Goal: Task Accomplishment & Management: Manage account settings

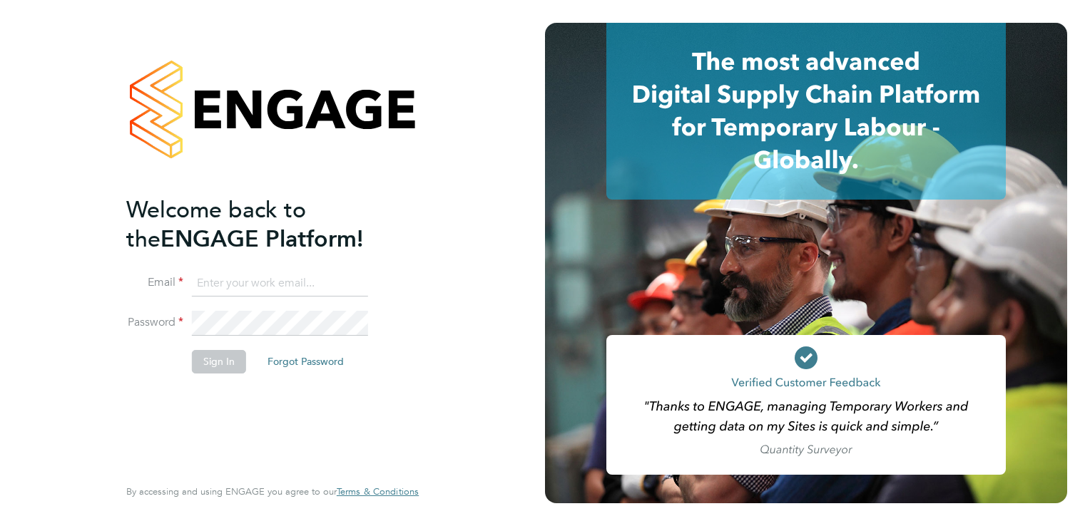
type input "[PERSON_NAME][EMAIL_ADDRESS][PERSON_NAME][DOMAIN_NAME]"
click at [212, 355] on button "Sign In" at bounding box center [219, 361] width 54 height 23
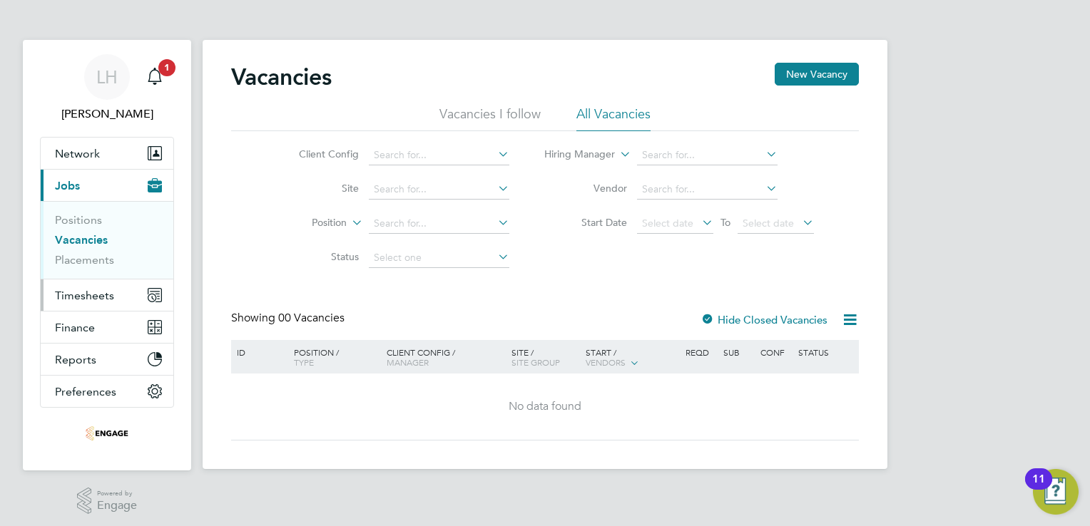
click at [91, 290] on span "Timesheets" at bounding box center [84, 296] width 59 height 14
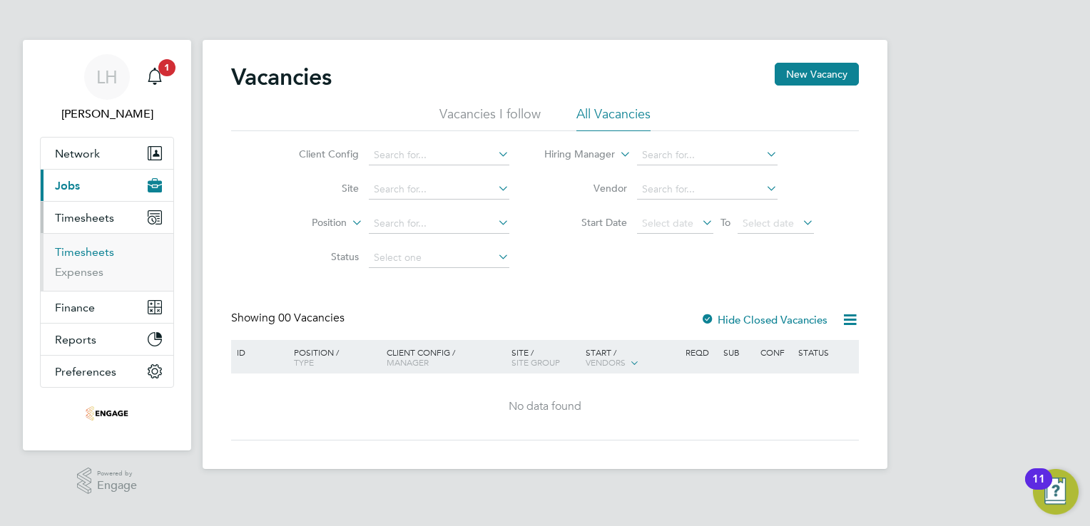
click at [94, 252] on link "Timesheets" at bounding box center [84, 252] width 59 height 14
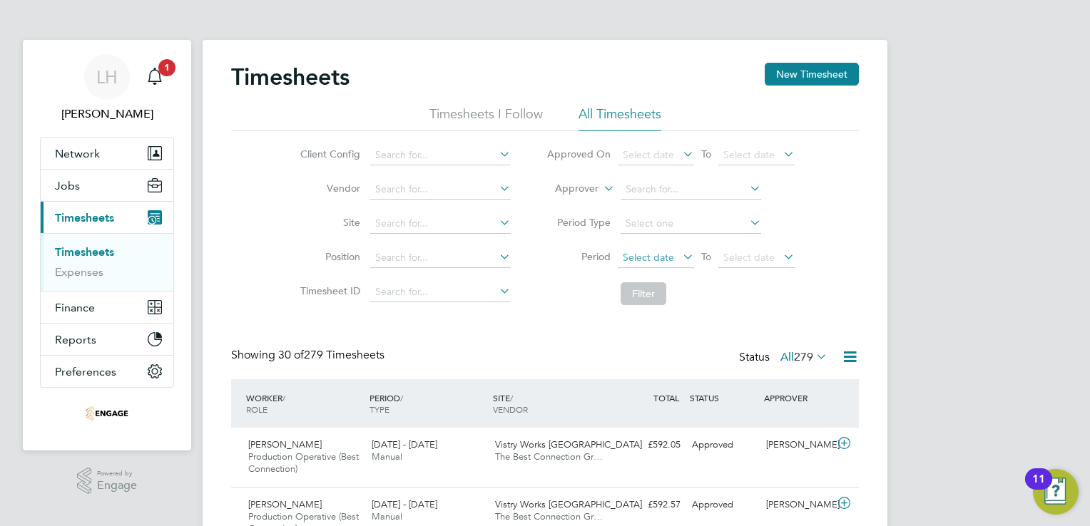
click at [656, 260] on span "Select date" at bounding box center [648, 257] width 51 height 13
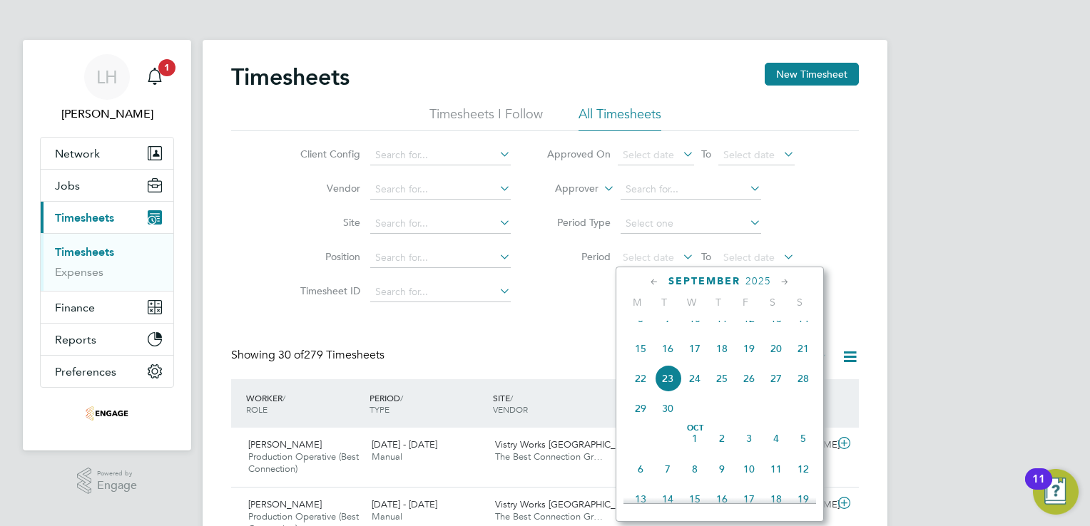
click at [638, 326] on span "8" at bounding box center [640, 318] width 27 height 27
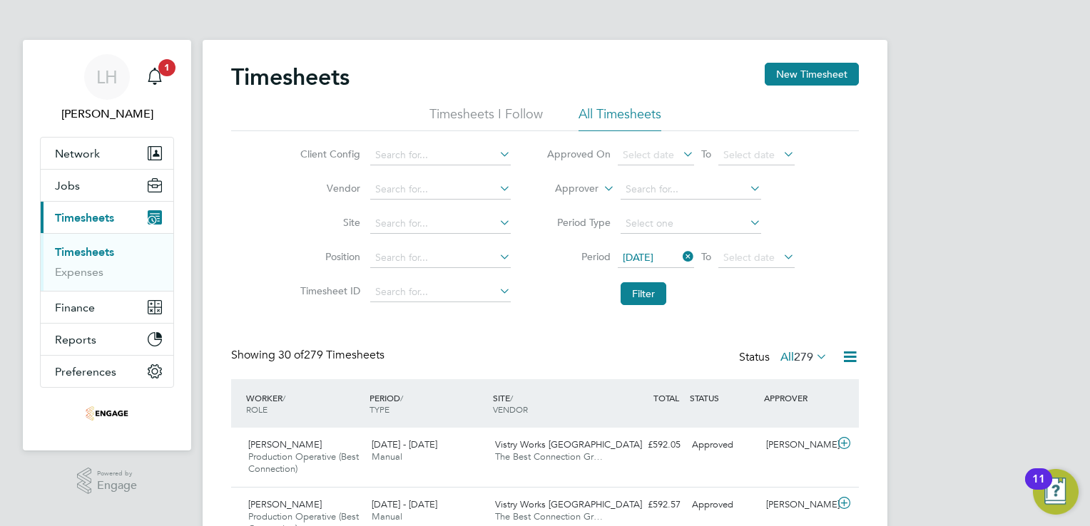
click at [780, 252] on icon at bounding box center [780, 257] width 0 height 20
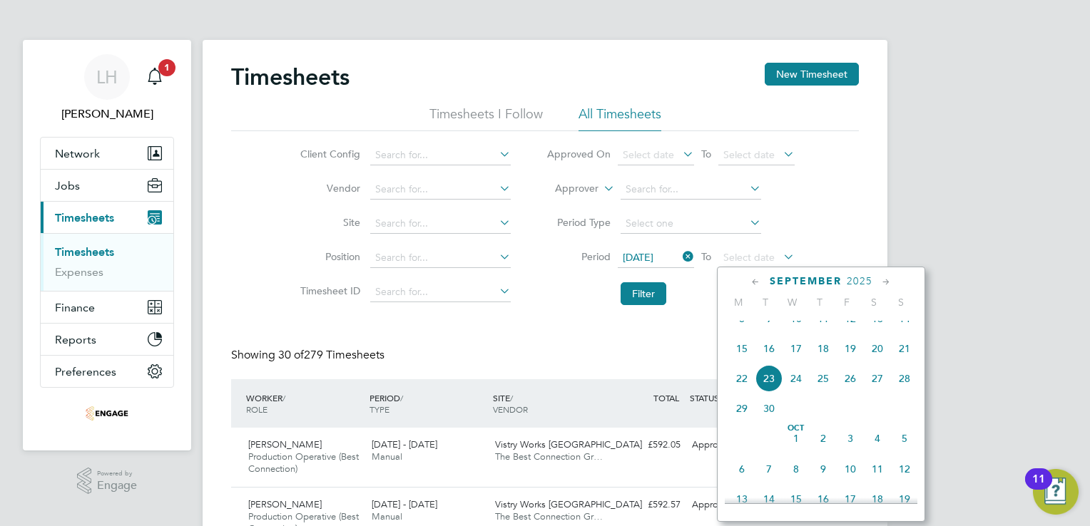
click at [900, 332] on span "14" at bounding box center [904, 318] width 27 height 27
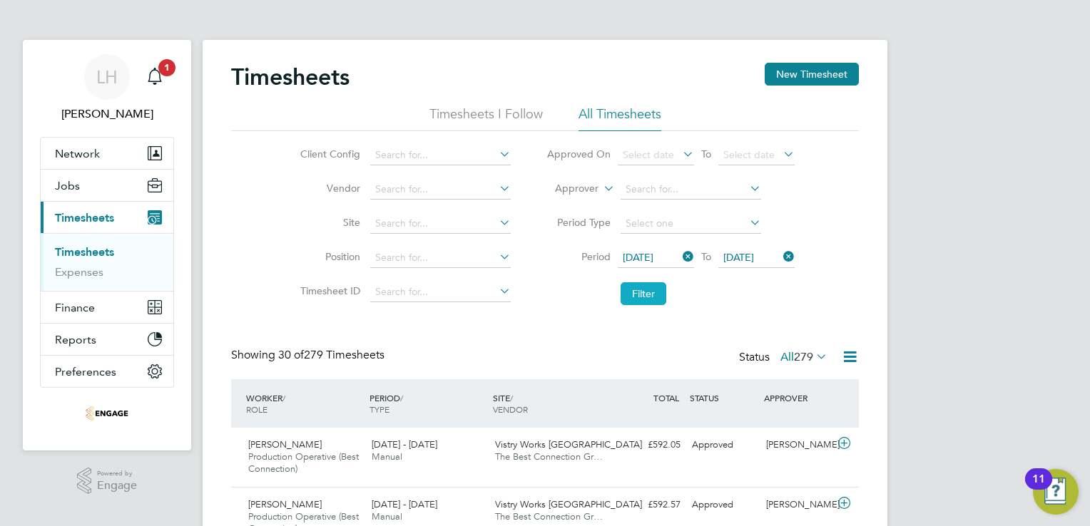
click at [645, 285] on button "Filter" at bounding box center [643, 293] width 46 height 23
click at [847, 358] on icon at bounding box center [850, 357] width 18 height 18
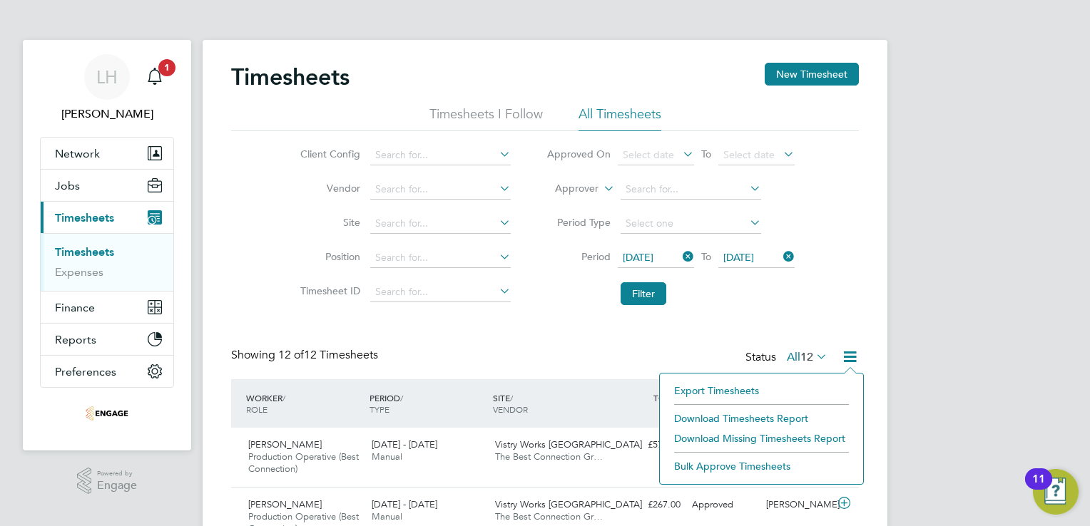
click at [739, 384] on li "Export Timesheets" at bounding box center [761, 391] width 189 height 20
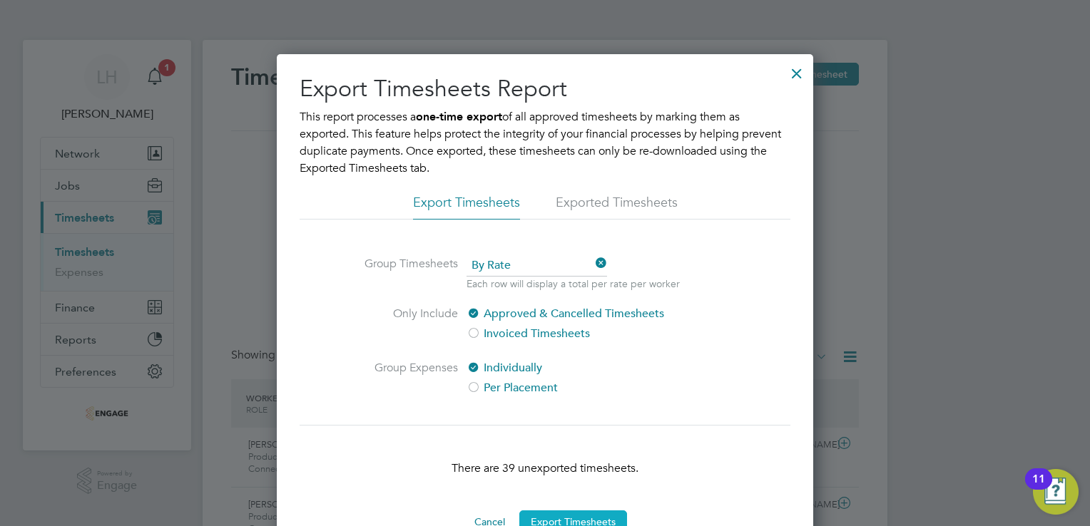
click at [615, 516] on button "Export Timesheets" at bounding box center [573, 522] width 108 height 23
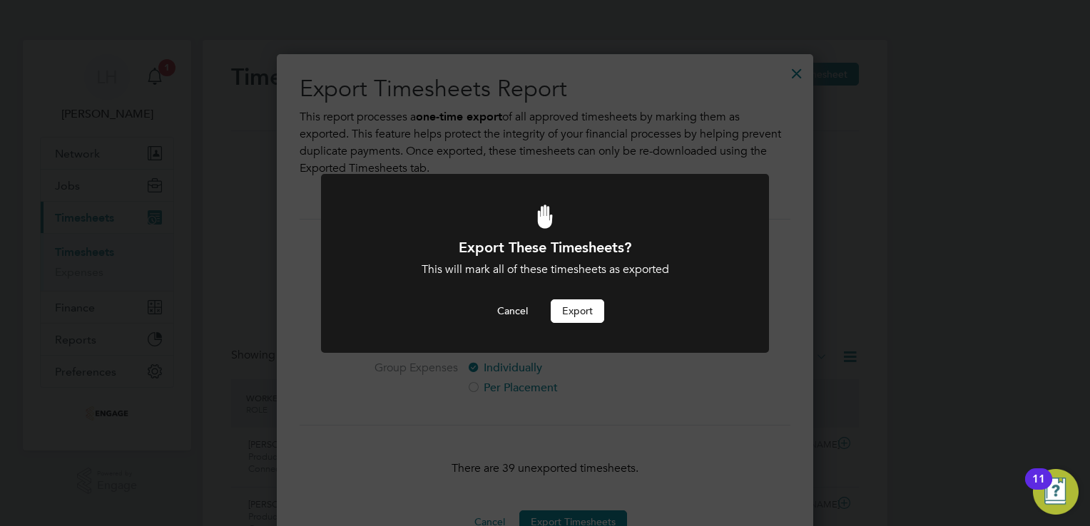
click at [583, 311] on button "Export" at bounding box center [577, 311] width 53 height 23
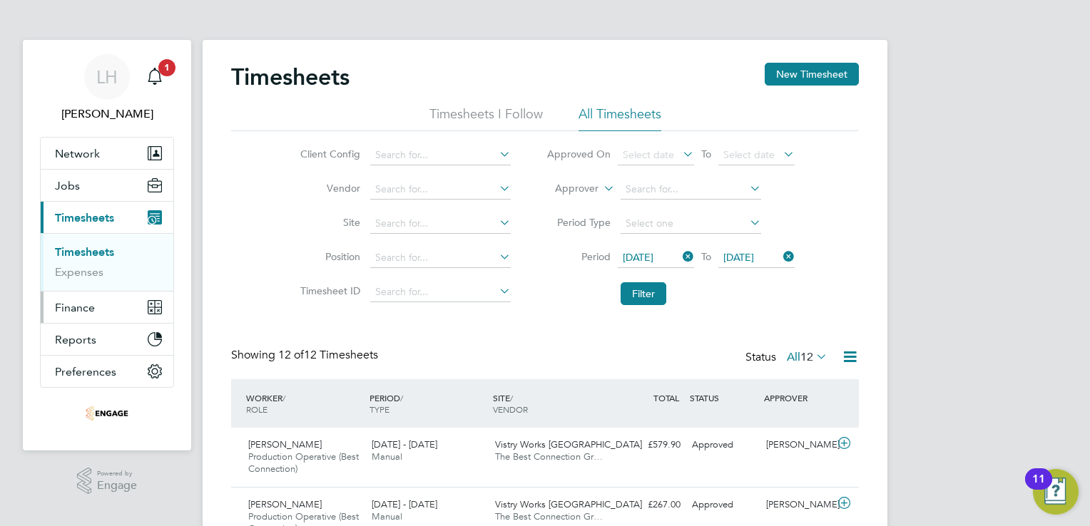
click at [88, 306] on span "Finance" at bounding box center [75, 308] width 40 height 14
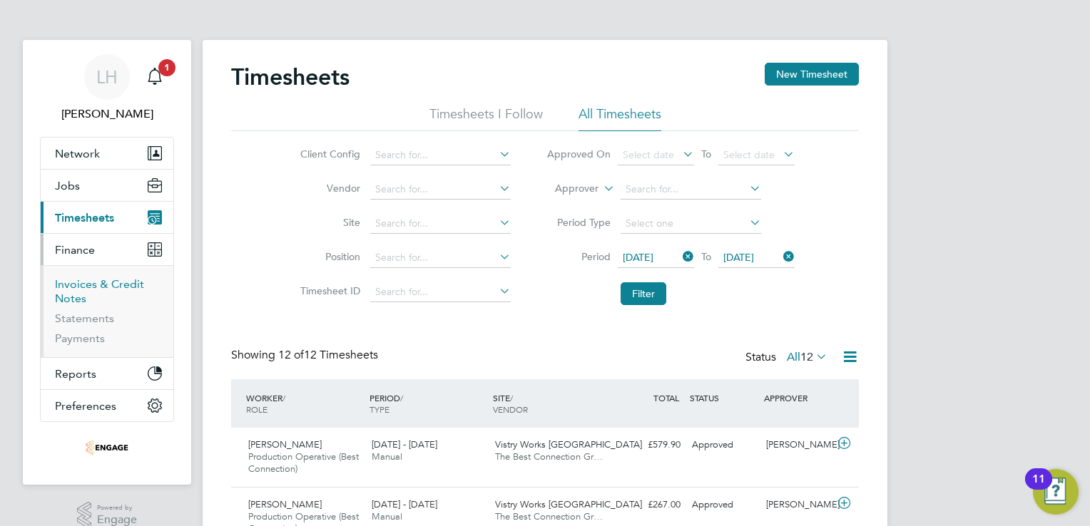
click at [68, 289] on link "Invoices & Credit Notes" at bounding box center [99, 291] width 89 height 28
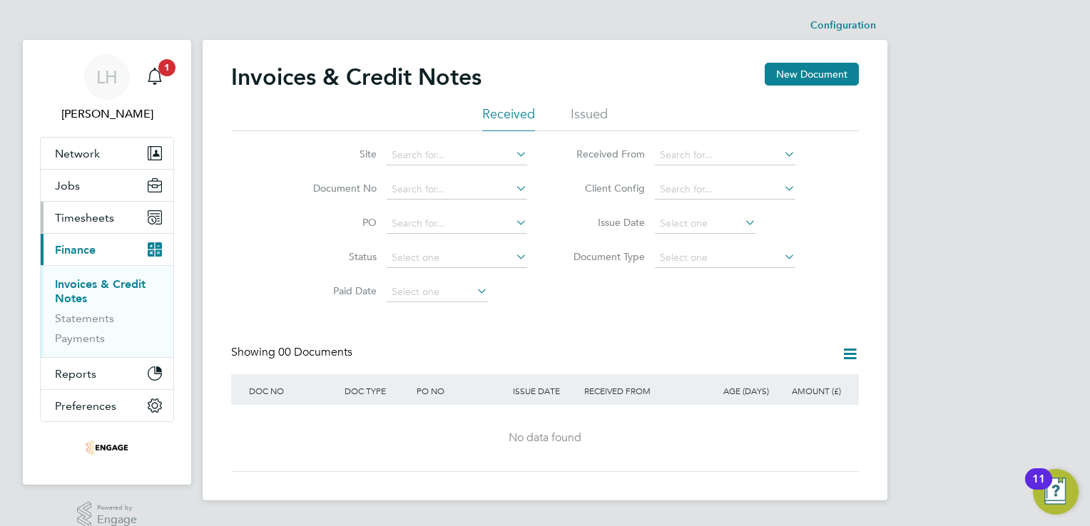
click at [101, 217] on span "Timesheets" at bounding box center [84, 218] width 59 height 14
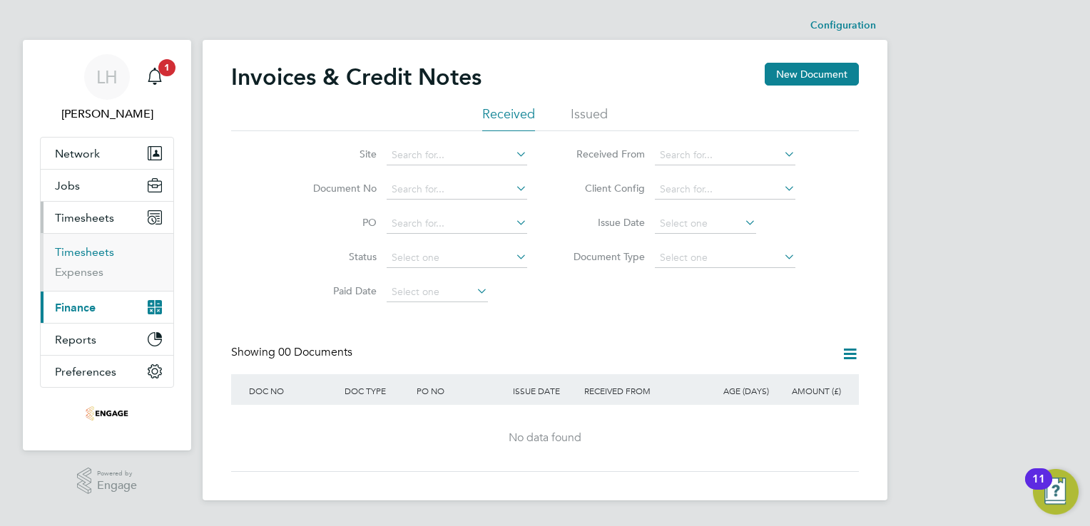
click at [79, 254] on link "Timesheets" at bounding box center [84, 252] width 59 height 14
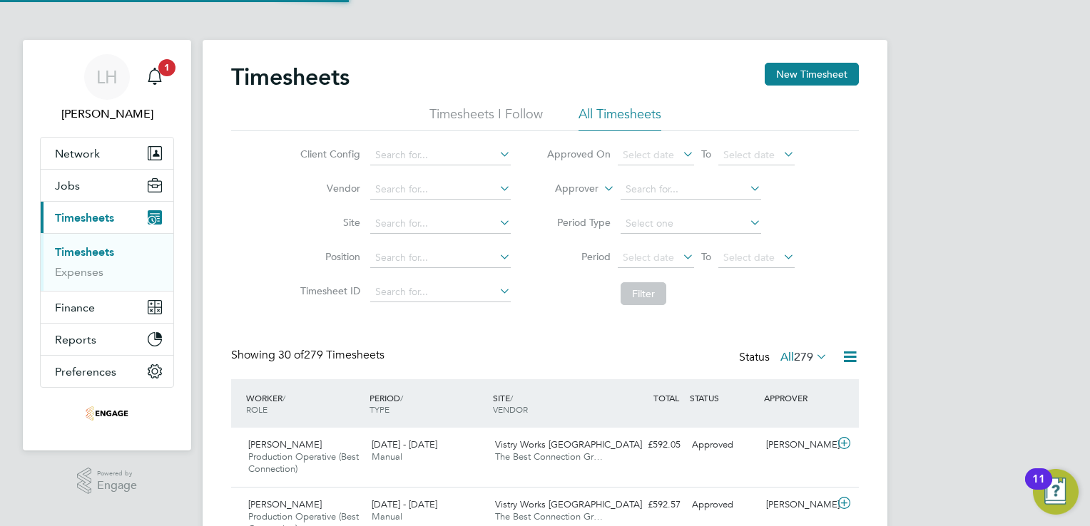
scroll to position [48, 124]
click at [851, 355] on icon at bounding box center [850, 357] width 18 height 18
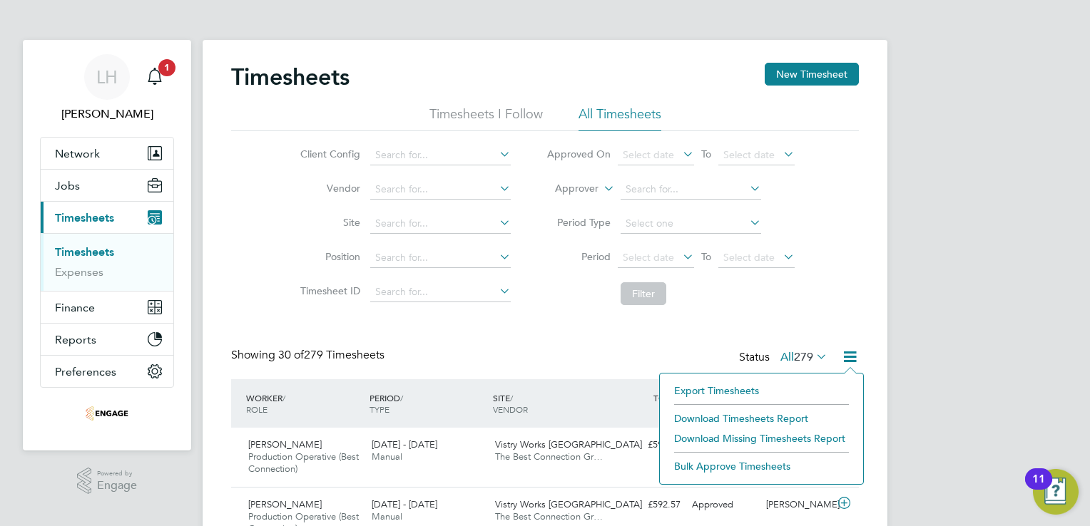
click at [797, 417] on li "Download Timesheets Report" at bounding box center [761, 419] width 189 height 20
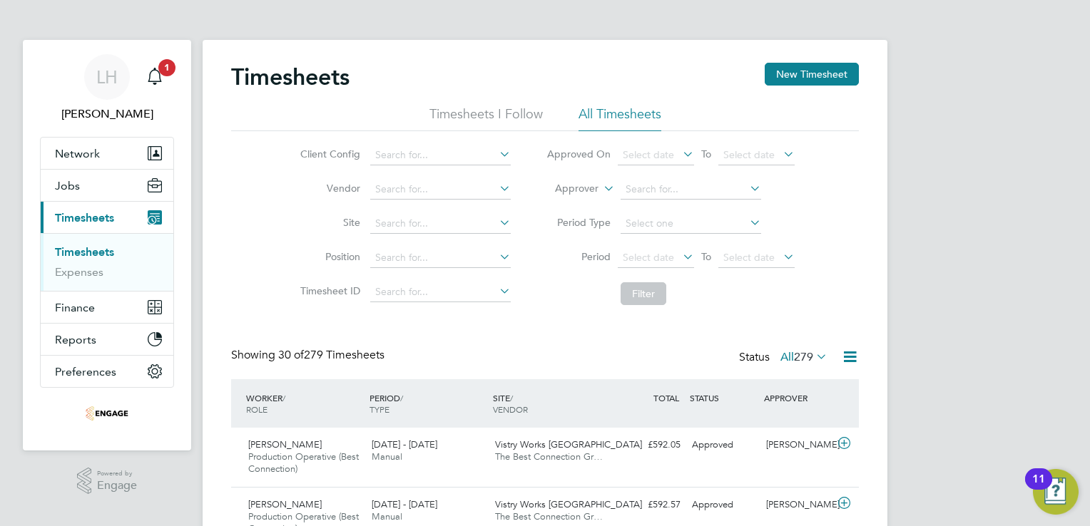
drag, startPoint x: 570, startPoint y: 348, endPoint x: 573, endPoint y: 307, distance: 41.5
click at [852, 361] on icon at bounding box center [850, 357] width 18 height 18
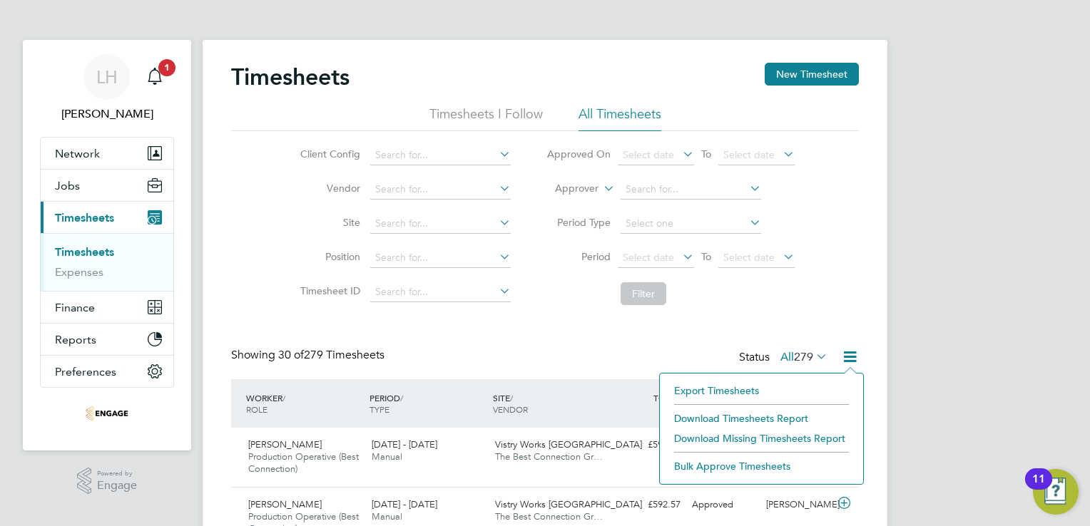
click at [702, 464] on li "Bulk Approve Timesheets" at bounding box center [761, 466] width 189 height 20
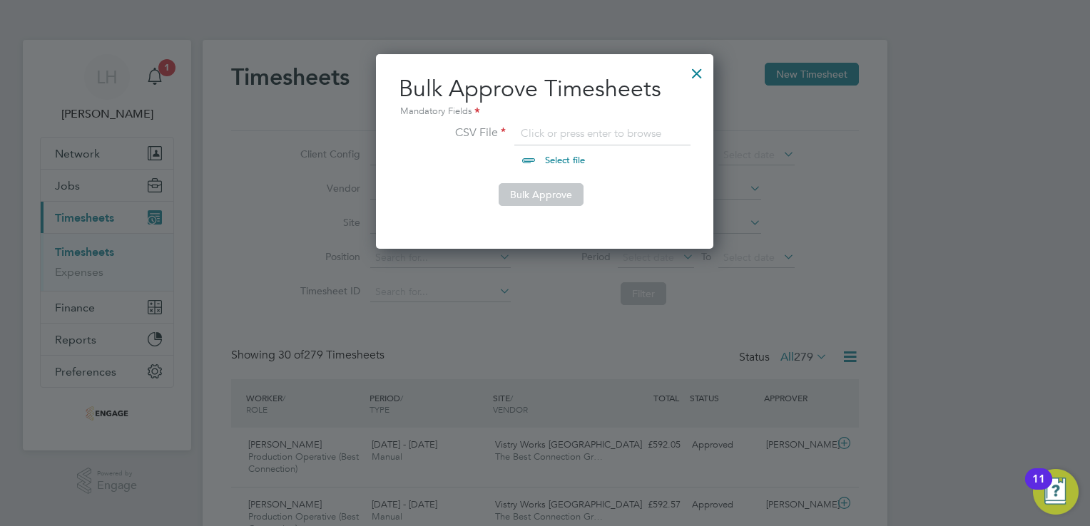
click at [699, 73] on div at bounding box center [697, 70] width 26 height 26
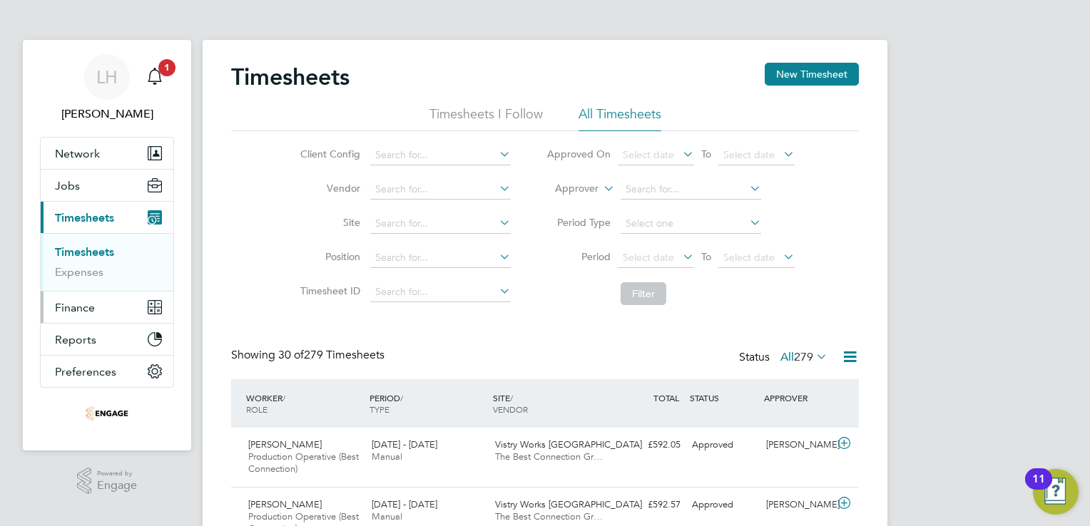
click at [68, 310] on span "Finance" at bounding box center [75, 308] width 40 height 14
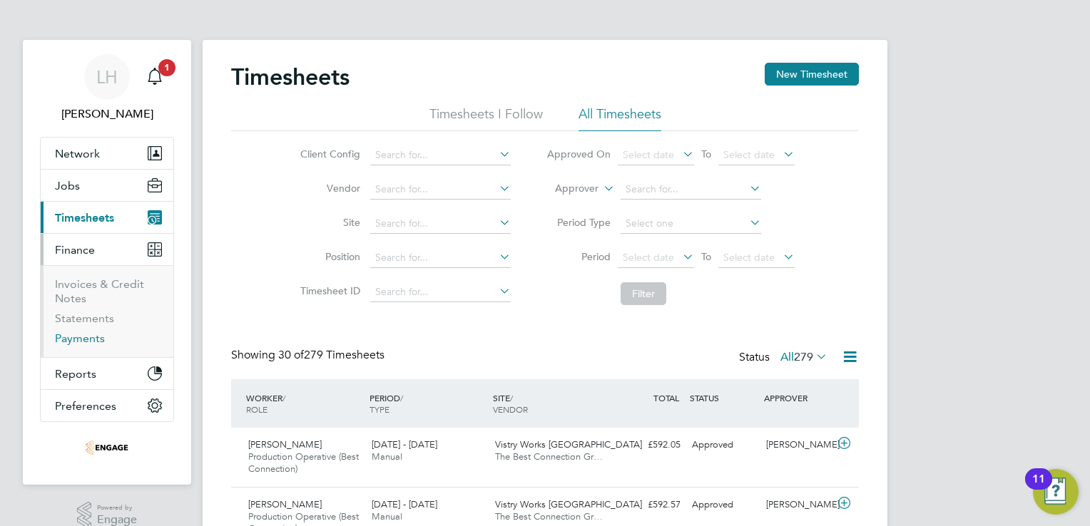
click at [69, 336] on link "Payments" at bounding box center [80, 339] width 50 height 14
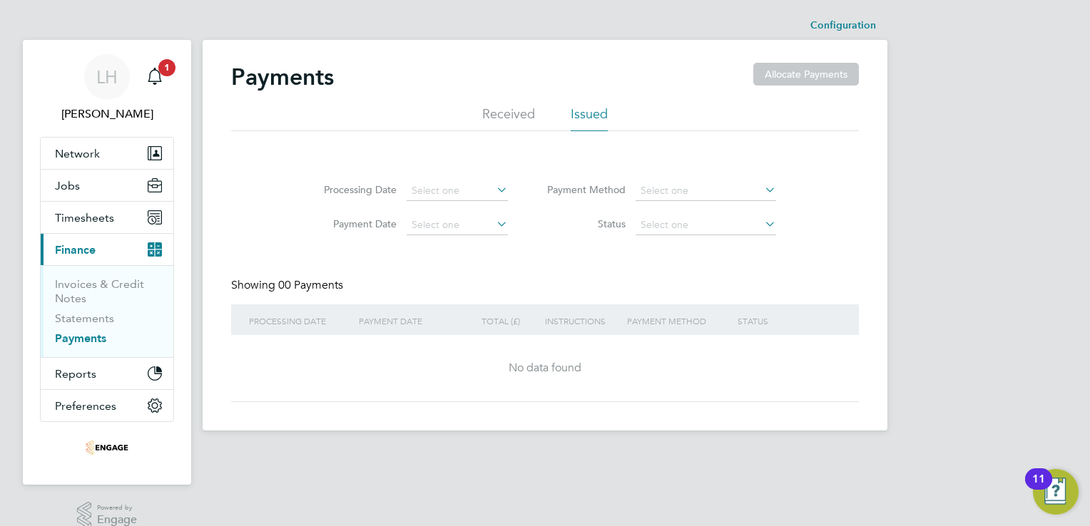
click at [597, 113] on li "Issued" at bounding box center [589, 119] width 37 height 26
click at [441, 193] on input at bounding box center [457, 191] width 101 height 20
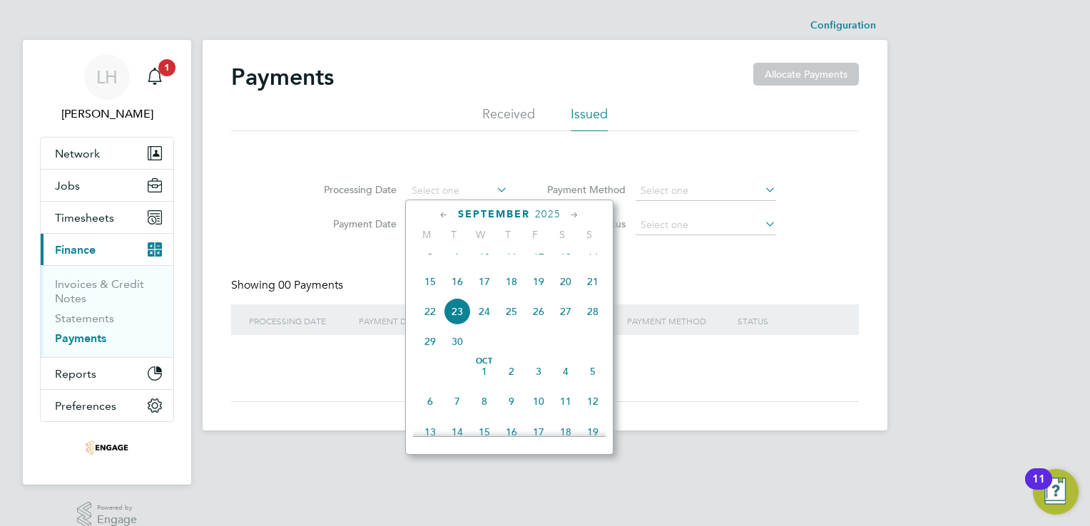
click at [428, 265] on span "8" at bounding box center [430, 250] width 27 height 27
type input "08 Sep 2025"
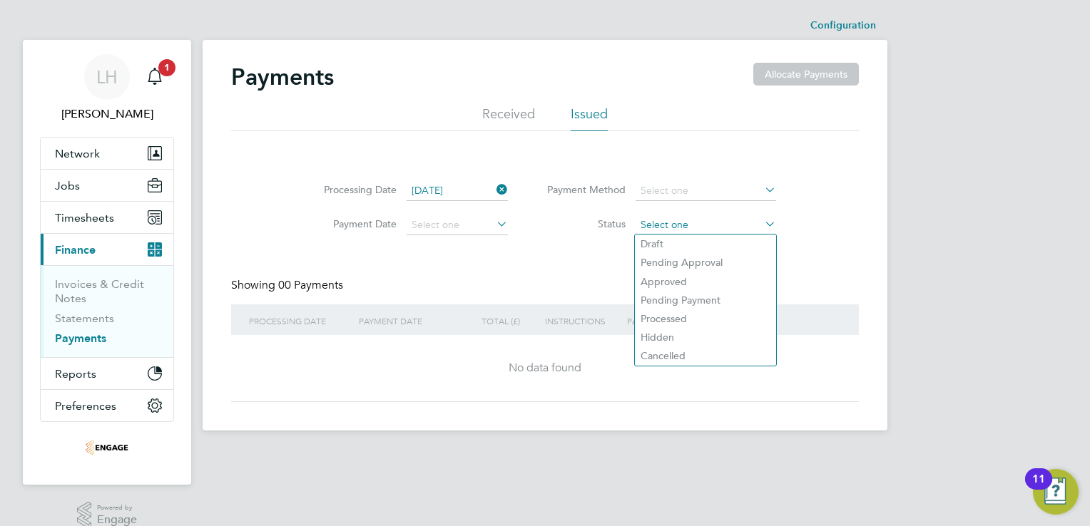
click at [701, 229] on input at bounding box center [705, 225] width 140 height 20
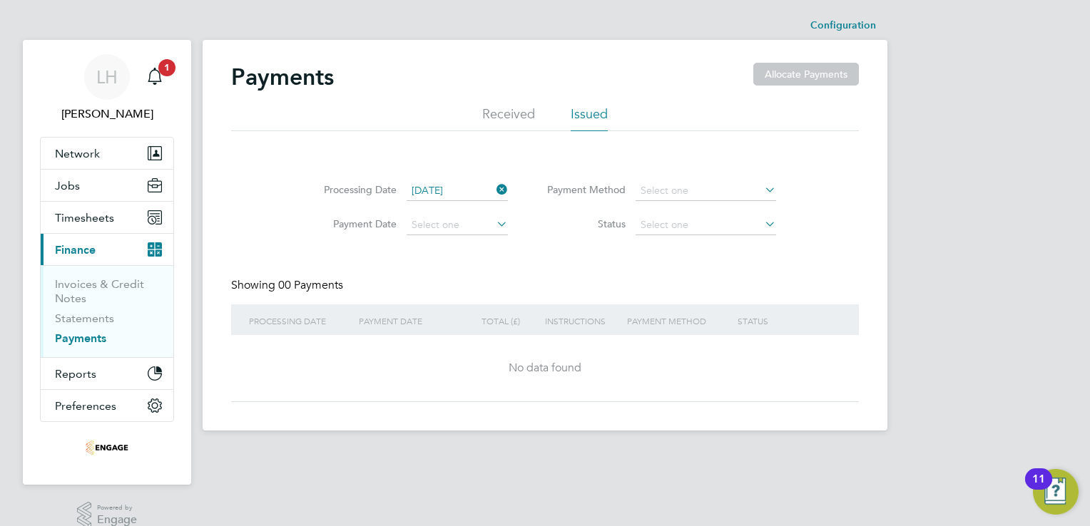
click at [731, 281] on li "Approved" at bounding box center [705, 281] width 141 height 19
type input "Approved"
click at [762, 184] on icon at bounding box center [762, 190] width 0 height 20
click at [762, 188] on icon at bounding box center [762, 190] width 0 height 20
click at [685, 189] on input at bounding box center [705, 191] width 140 height 20
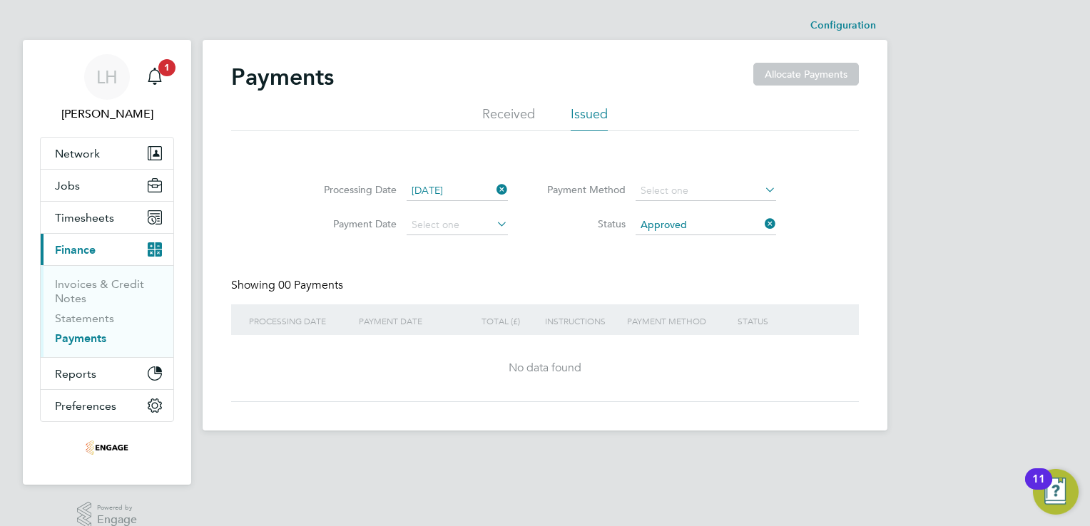
click at [679, 210] on li "BACS" at bounding box center [705, 209] width 141 height 19
type input "BACS"
click at [494, 188] on icon at bounding box center [494, 190] width 0 height 20
click at [494, 111] on li "Received" at bounding box center [508, 119] width 53 height 26
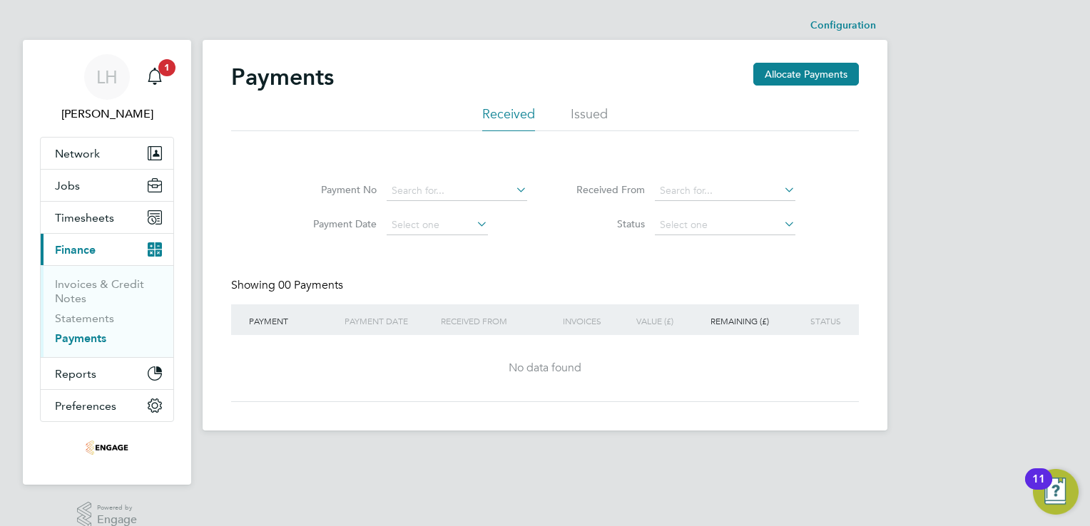
click at [506, 116] on li "Received" at bounding box center [508, 119] width 53 height 26
click at [824, 72] on button "Allocate Payments" at bounding box center [806, 74] width 106 height 23
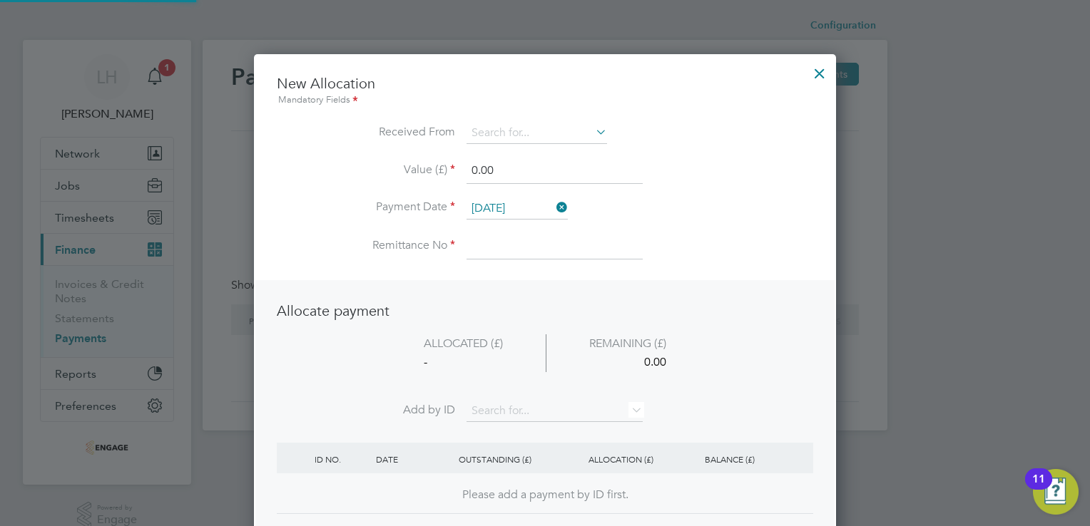
scroll to position [559, 583]
click at [553, 136] on input at bounding box center [536, 133] width 140 height 21
click at [570, 170] on li "Vistry Group Plc" at bounding box center [536, 172] width 141 height 19
type input "Vistry Group Plc"
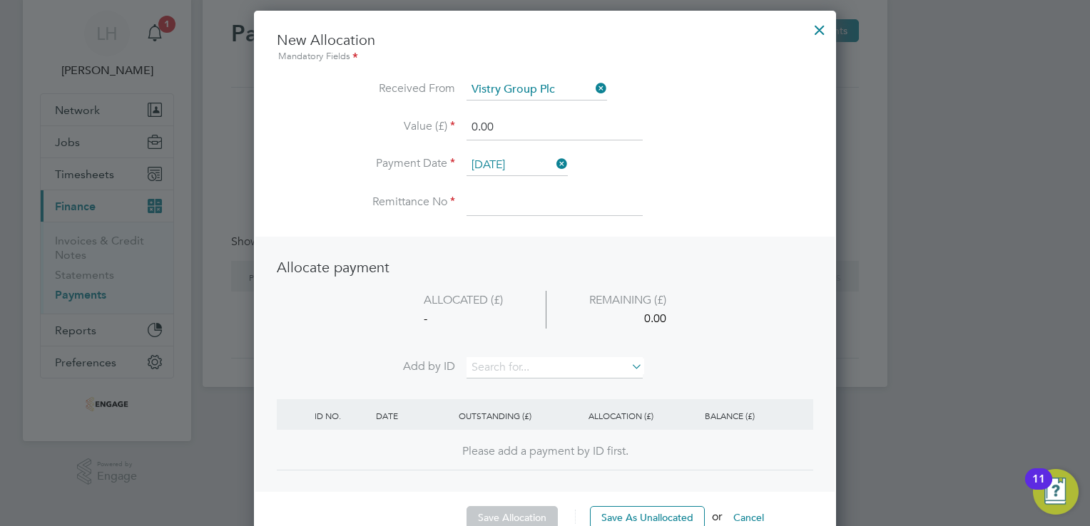
scroll to position [0, 0]
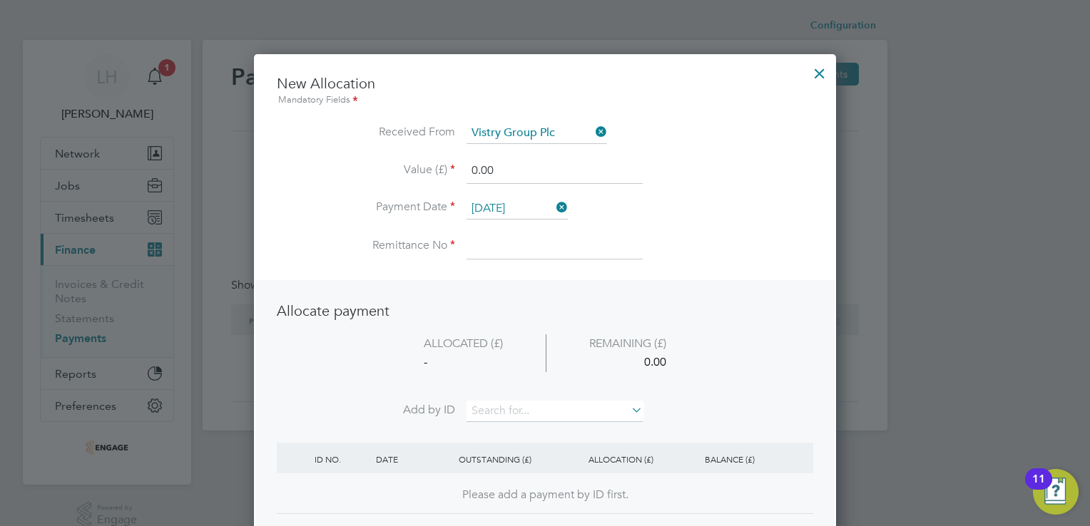
click at [553, 205] on icon at bounding box center [553, 208] width 0 height 20
click at [821, 68] on div at bounding box center [820, 70] width 26 height 26
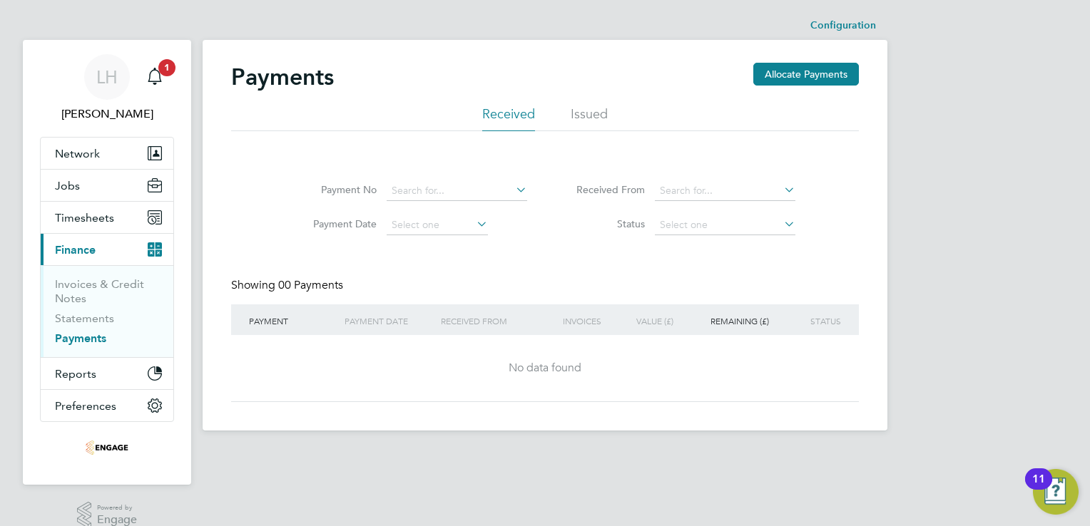
click at [584, 112] on li "Issued" at bounding box center [589, 119] width 37 height 26
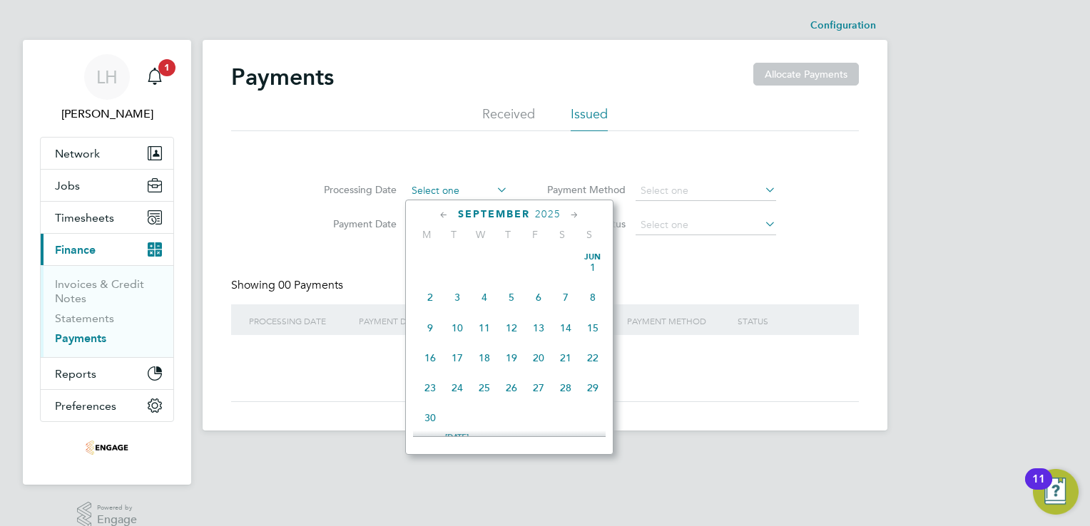
click at [462, 192] on input at bounding box center [457, 191] width 101 height 20
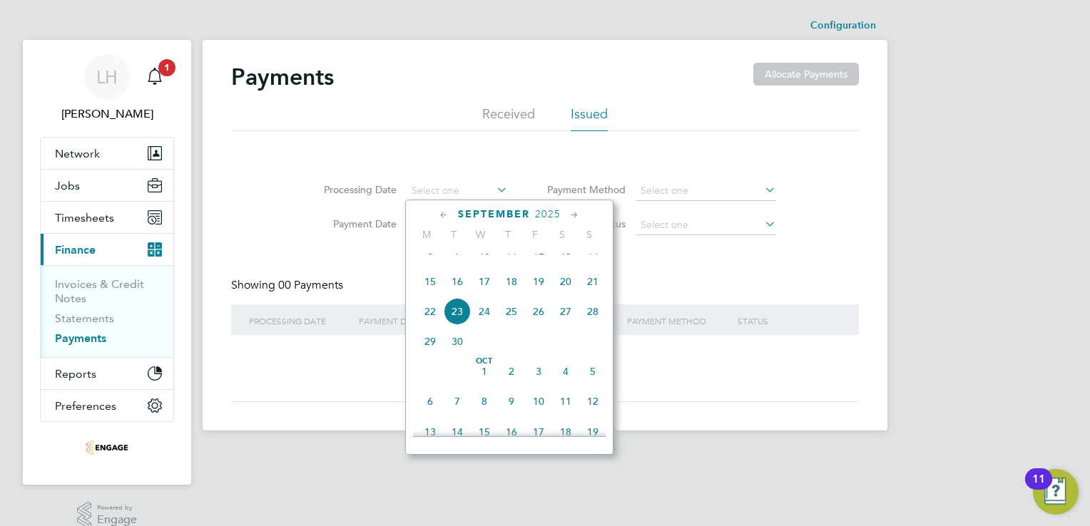
click at [440, 216] on icon at bounding box center [444, 216] width 14 height 16
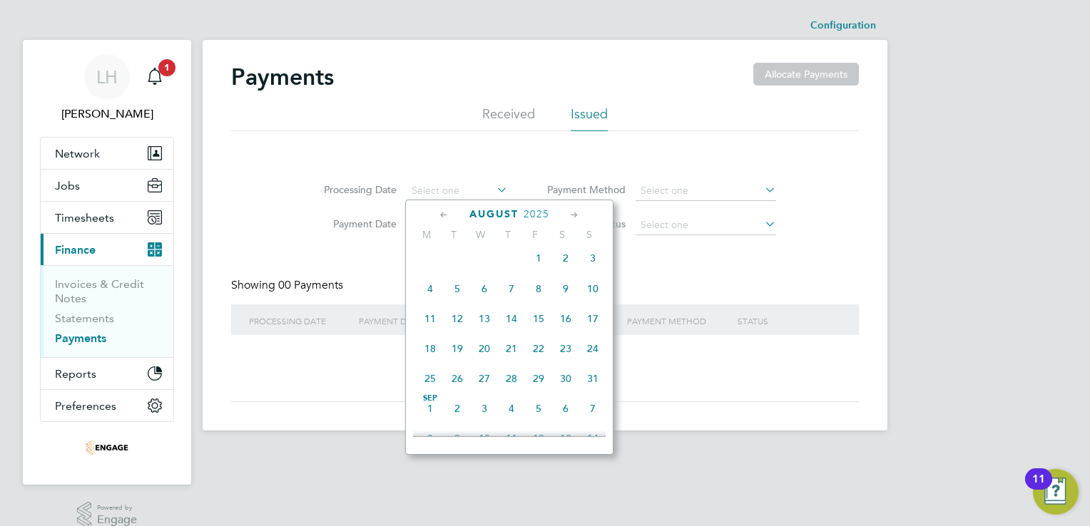
click at [440, 216] on icon at bounding box center [444, 216] width 14 height 16
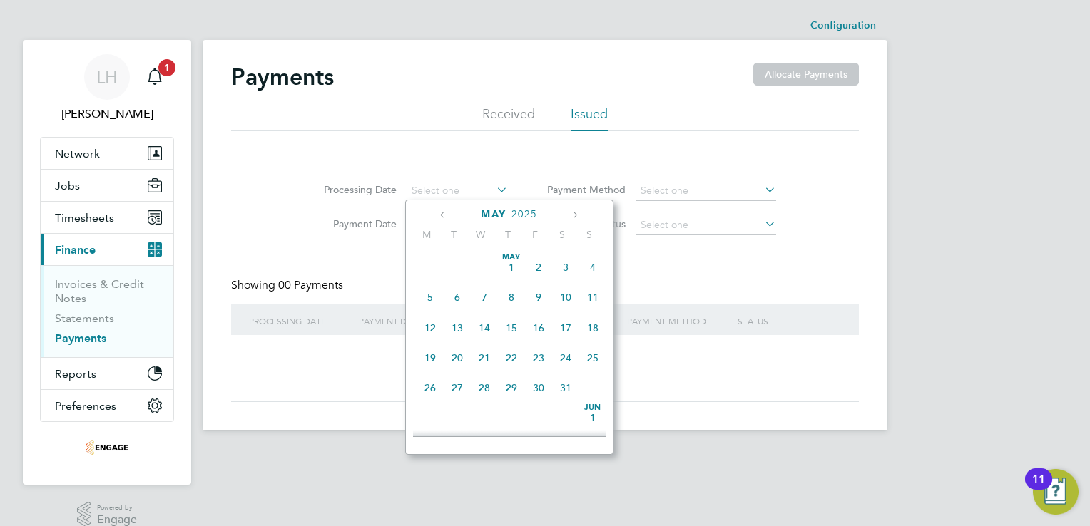
click at [426, 295] on span "5" at bounding box center [430, 297] width 27 height 27
type input "05 May 2025"
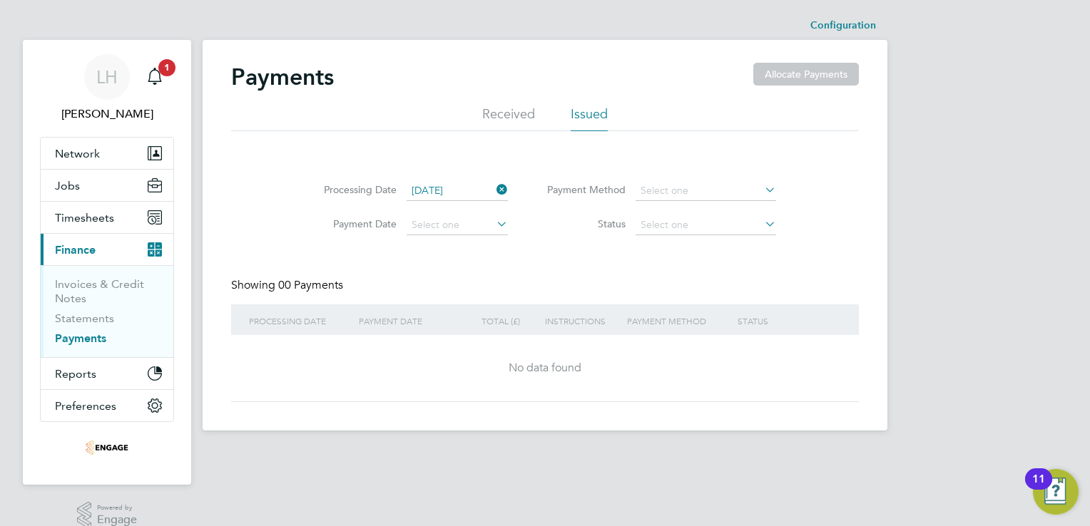
click at [494, 223] on icon at bounding box center [494, 224] width 0 height 20
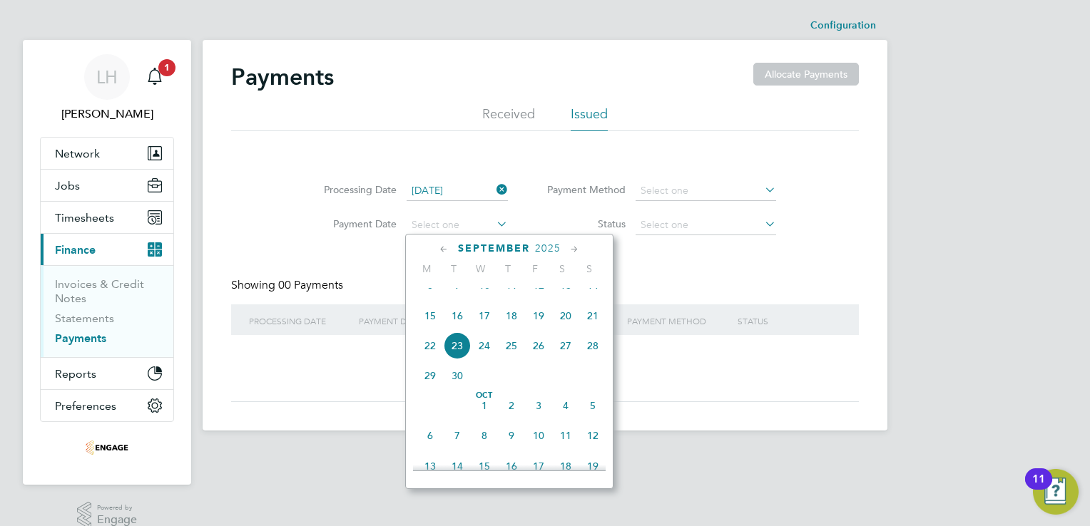
click at [428, 298] on span "8" at bounding box center [430, 285] width 27 height 27
type input "08 Sep 2025"
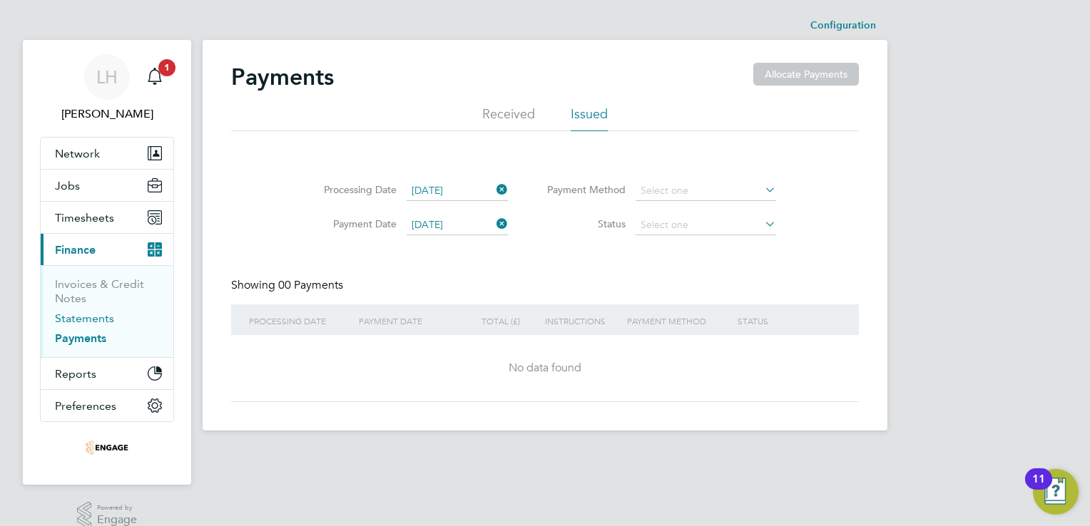
click at [82, 321] on link "Statements" at bounding box center [84, 319] width 59 height 14
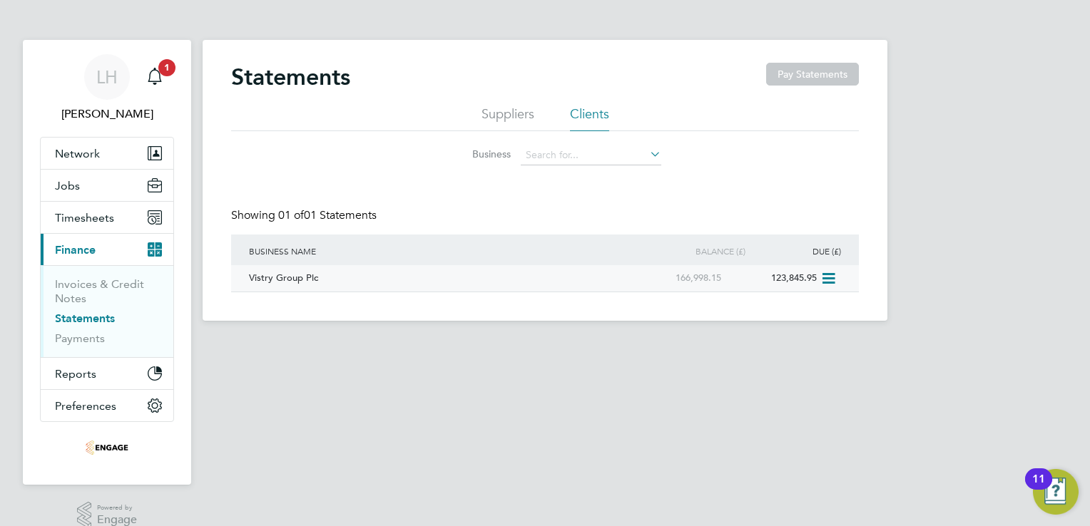
click at [829, 276] on icon at bounding box center [827, 278] width 14 height 17
click at [814, 315] on li "Download statement" at bounding box center [776, 312] width 113 height 20
